Goal: Task Accomplishment & Management: Complete application form

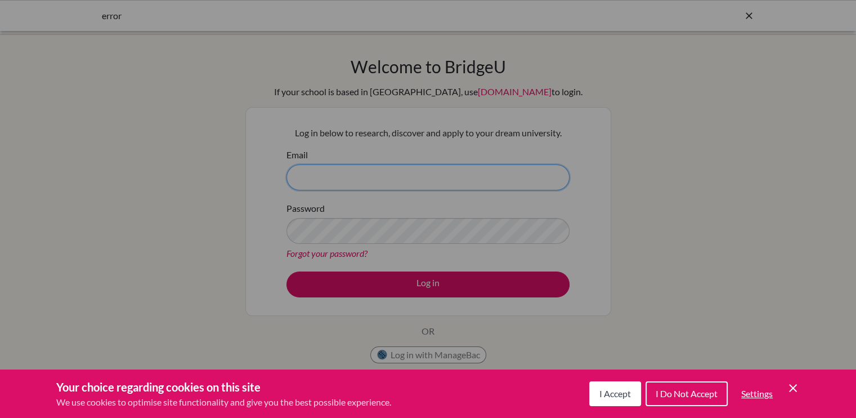
type input "[EMAIL_ADDRESS][DOMAIN_NAME]"
click at [608, 396] on span "I Accept" at bounding box center [615, 393] width 32 height 11
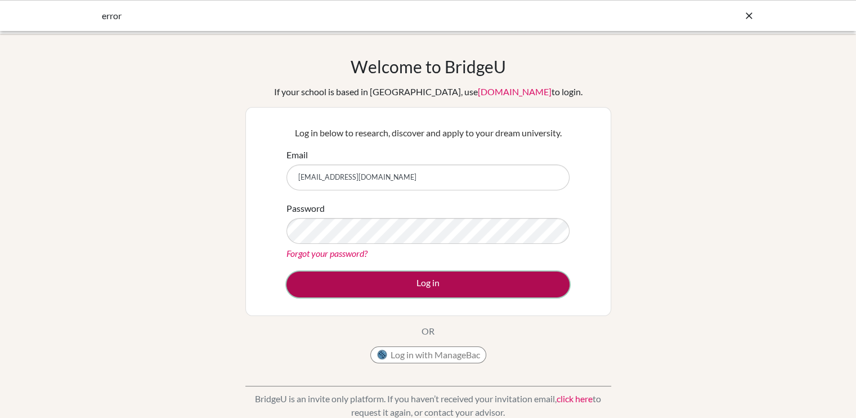
click at [401, 285] on button "Log in" at bounding box center [427, 284] width 283 height 26
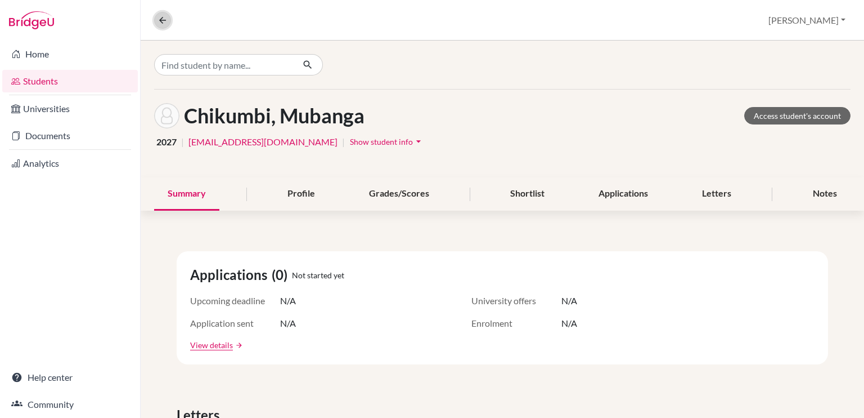
click at [163, 20] on icon at bounding box center [163, 20] width 10 height 10
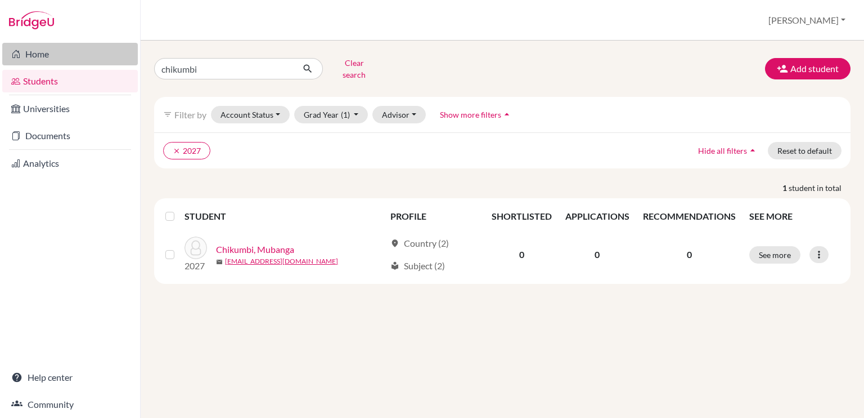
click at [34, 58] on link "Home" at bounding box center [70, 54] width 136 height 23
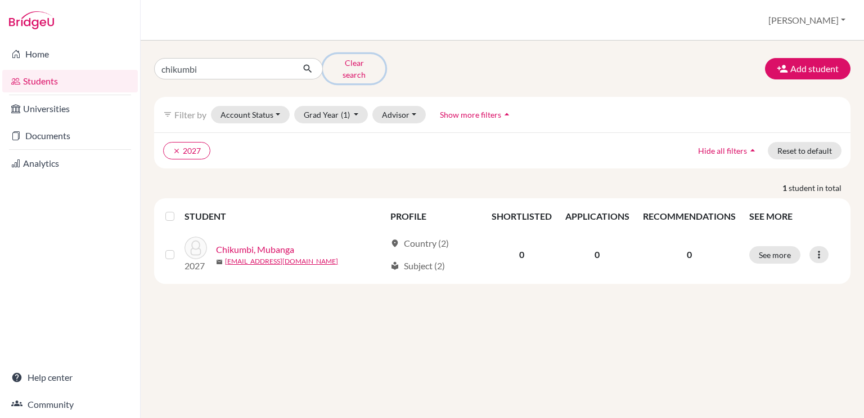
click at [344, 62] on button "Clear search" at bounding box center [354, 68] width 62 height 29
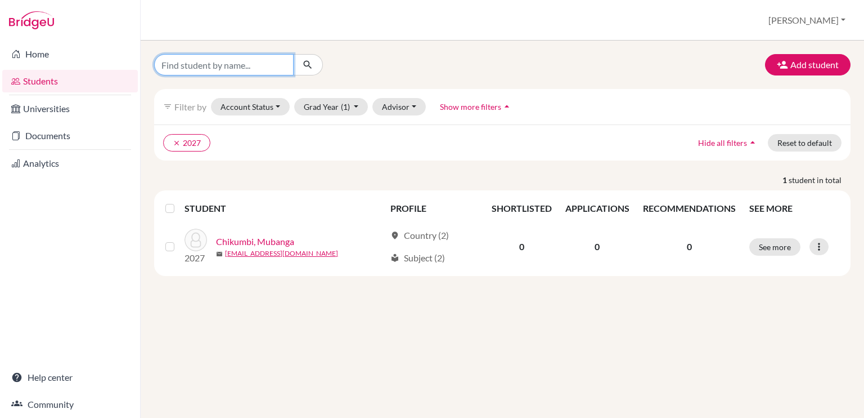
click at [198, 64] on input "Find student by name..." at bounding box center [224, 64] width 140 height 21
type input "lineo"
click button "submit" at bounding box center [308, 64] width 30 height 21
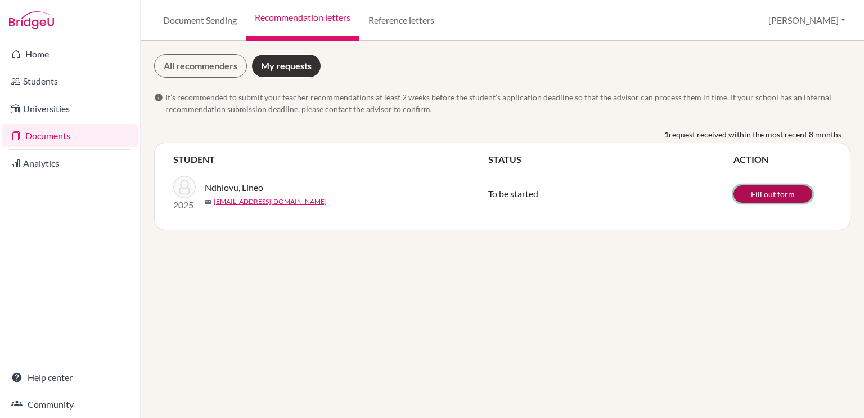
click at [766, 195] on link "Fill out form" at bounding box center [773, 193] width 79 height 17
